Goal: Task Accomplishment & Management: Manage account settings

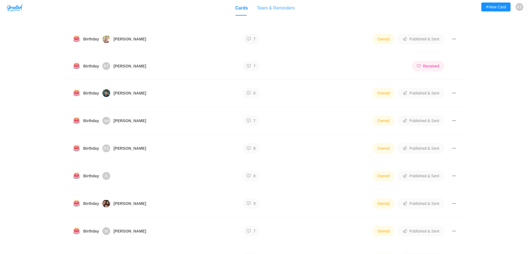
click at [284, 7] on div "Team & Reminders" at bounding box center [276, 8] width 38 height 16
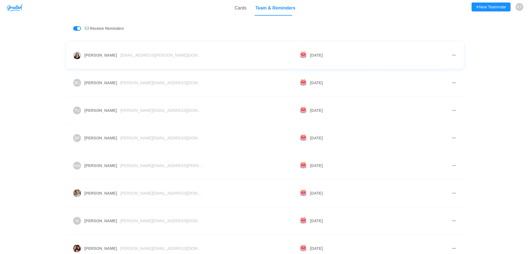
click at [452, 55] on button "button" at bounding box center [454, 55] width 6 height 9
click at [377, 42] on td at bounding box center [411, 55] width 76 height 28
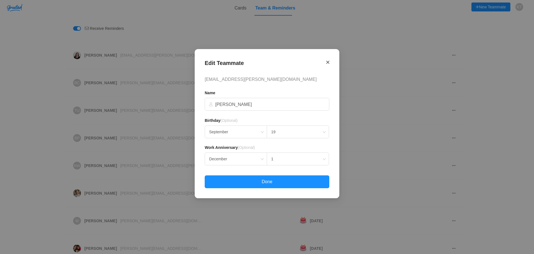
click at [329, 62] on div "Edit Teammate [EMAIL_ADDRESS][PERSON_NAME][DOMAIN_NAME] Name [PERSON_NAME] Birt…" at bounding box center [267, 123] width 145 height 149
click at [324, 64] on h2 "Edit Teammate" at bounding box center [267, 64] width 125 height 11
click at [328, 65] on icon "Close" at bounding box center [327, 62] width 3 height 5
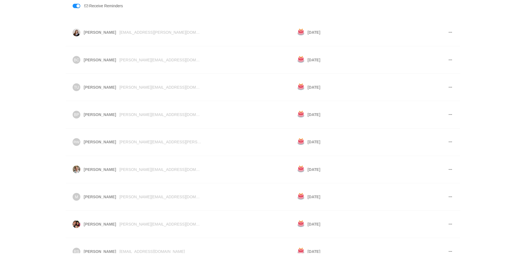
scroll to position [25, 0]
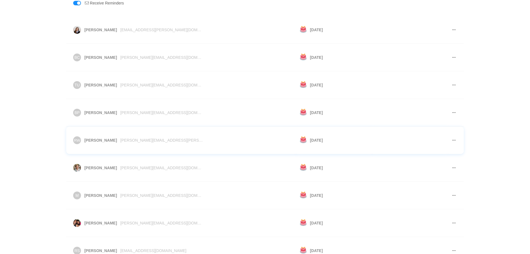
click at [451, 139] on button "button" at bounding box center [454, 140] width 6 height 9
click at [470, 174] on li "Delete" at bounding box center [469, 173] width 37 height 11
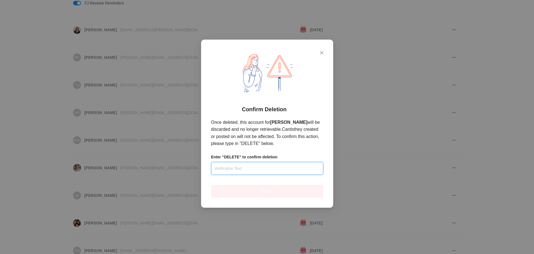
click at [260, 163] on input "text" at bounding box center [267, 168] width 112 height 13
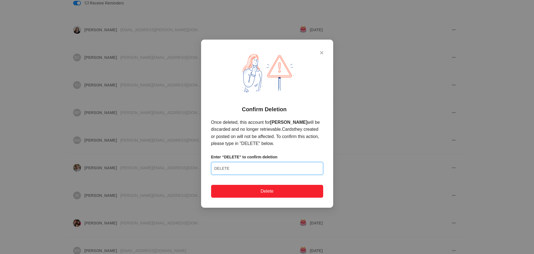
type input "DELETE"
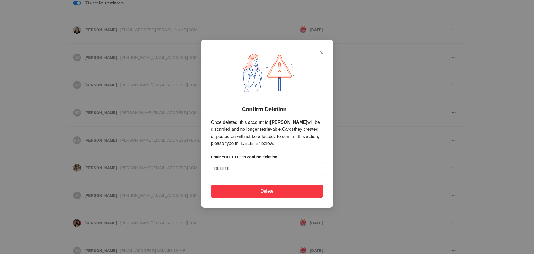
click at [280, 190] on button "Delete" at bounding box center [267, 191] width 112 height 13
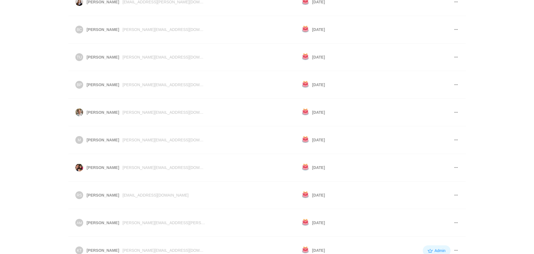
scroll to position [0, 0]
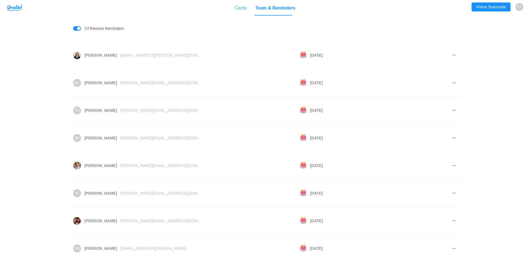
click at [243, 11] on div "Cards" at bounding box center [241, 8] width 12 height 16
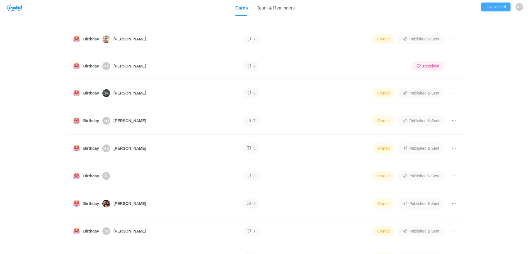
click at [498, 8] on button "New Card" at bounding box center [495, 7] width 29 height 9
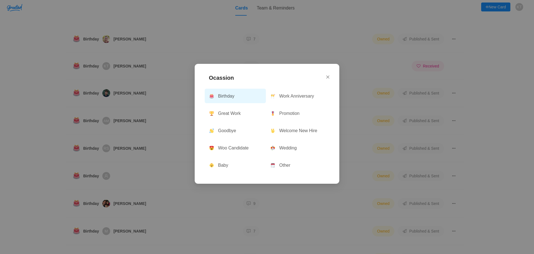
click at [238, 96] on button "Birthday" at bounding box center [235, 96] width 61 height 14
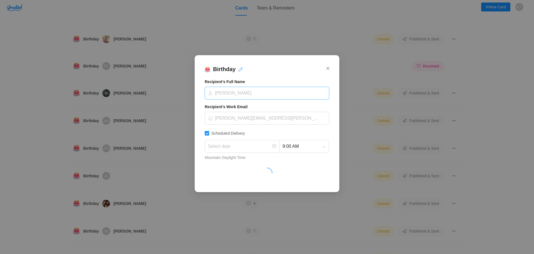
click at [237, 92] on input at bounding box center [265, 93] width 114 height 12
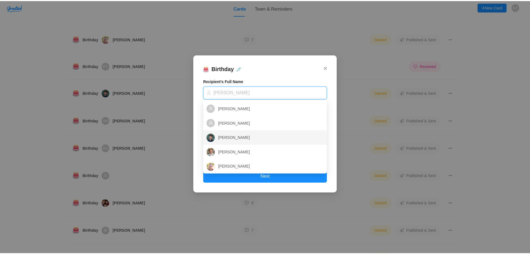
scroll to position [27, 0]
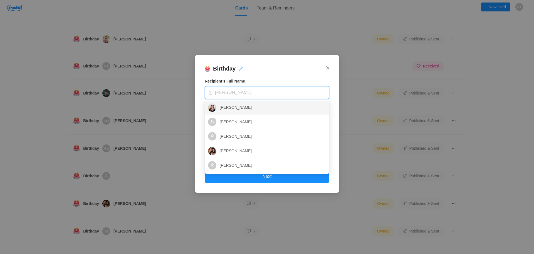
click at [240, 103] on div "[PERSON_NAME]" at bounding box center [267, 107] width 118 height 12
type input "[DATE]"
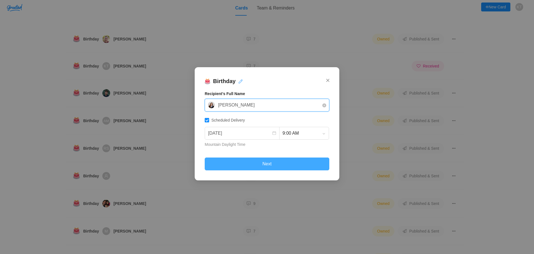
click at [286, 160] on button "Next" at bounding box center [267, 163] width 125 height 13
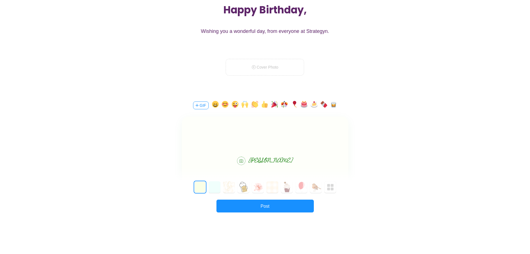
scroll to position [83, 0]
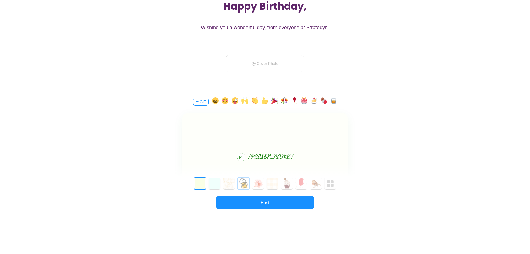
click at [246, 183] on button "3" at bounding box center [244, 183] width 12 height 12
click at [264, 149] on div "[PERSON_NAME]" at bounding box center [265, 148] width 166 height 70
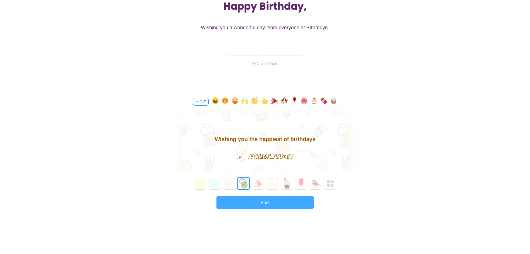
click at [259, 203] on button "Post" at bounding box center [265, 202] width 97 height 13
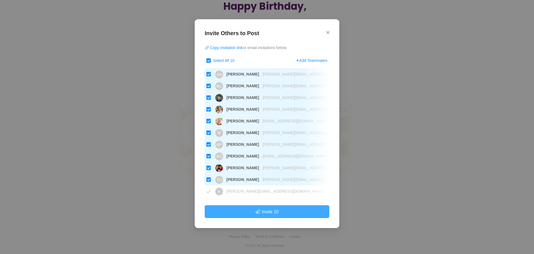
click at [270, 211] on button "Invite 10" at bounding box center [267, 211] width 125 height 13
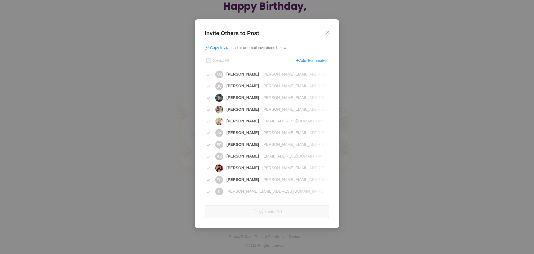
checkbox input "true"
